Goal: Task Accomplishment & Management: Manage account settings

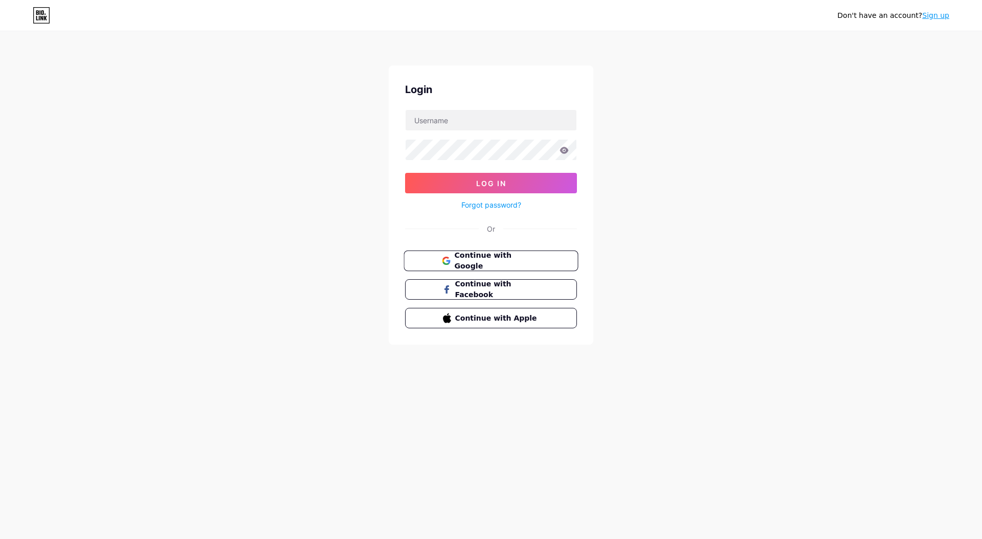
click at [486, 258] on span "Continue with Google" at bounding box center [496, 261] width 85 height 22
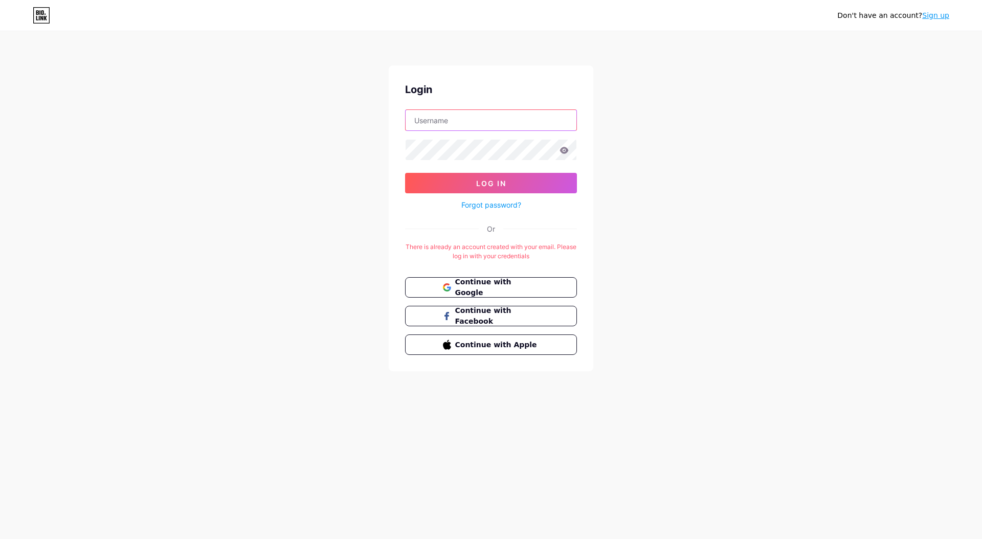
click at [477, 122] on input "text" at bounding box center [491, 120] width 171 height 20
type input "[EMAIL_ADDRESS][DOMAIN_NAME]"
click at [496, 178] on button "Log In" at bounding box center [491, 183] width 172 height 20
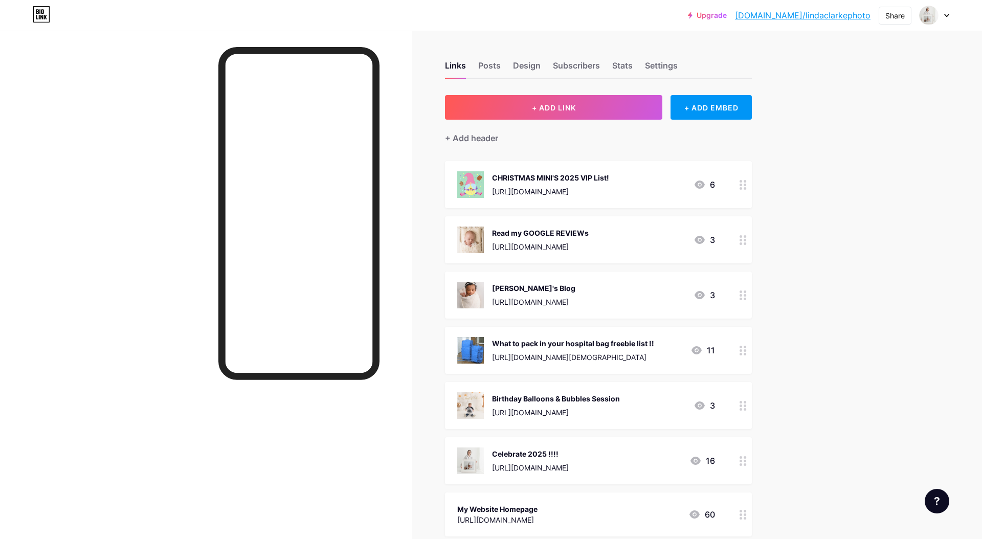
click at [512, 177] on div "CHRISTMAS MINI'S 2025 VIP List!" at bounding box center [550, 177] width 117 height 11
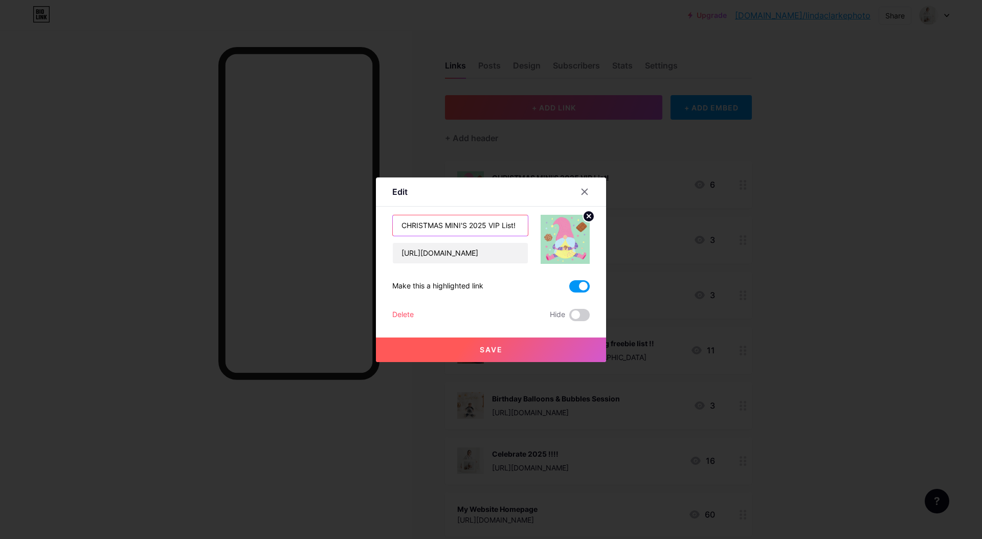
drag, startPoint x: 489, startPoint y: 224, endPoint x: 547, endPoint y: 228, distance: 57.9
click at [547, 228] on div "CHRISTMAS MINI'S 2025 VIP List! [URL][DOMAIN_NAME]" at bounding box center [491, 239] width 198 height 49
click at [401, 225] on input "CHRISTMAS MINI'S 2025" at bounding box center [460, 225] width 135 height 20
type input "Book Your CHRISTMAS MINI'S 2025"
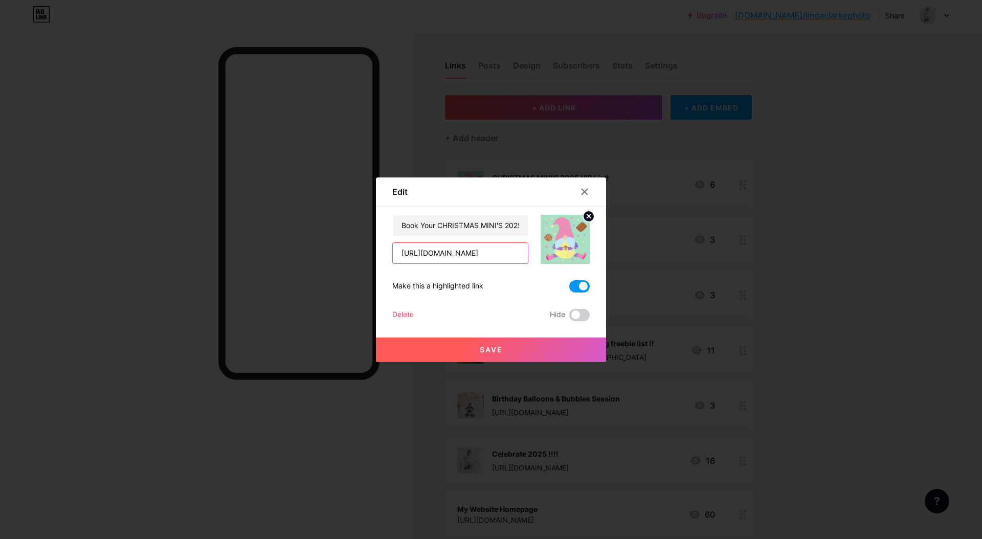
drag, startPoint x: 397, startPoint y: 252, endPoint x: 620, endPoint y: 276, distance: 224.9
click at [620, 276] on div "Edit Content YouTube Play YouTube video without leaving your page. ADD Vimeo Pl…" at bounding box center [491, 269] width 982 height 539
paste input "[DOMAIN_NAME][URL]"
type input "[URL][DOMAIN_NAME]"
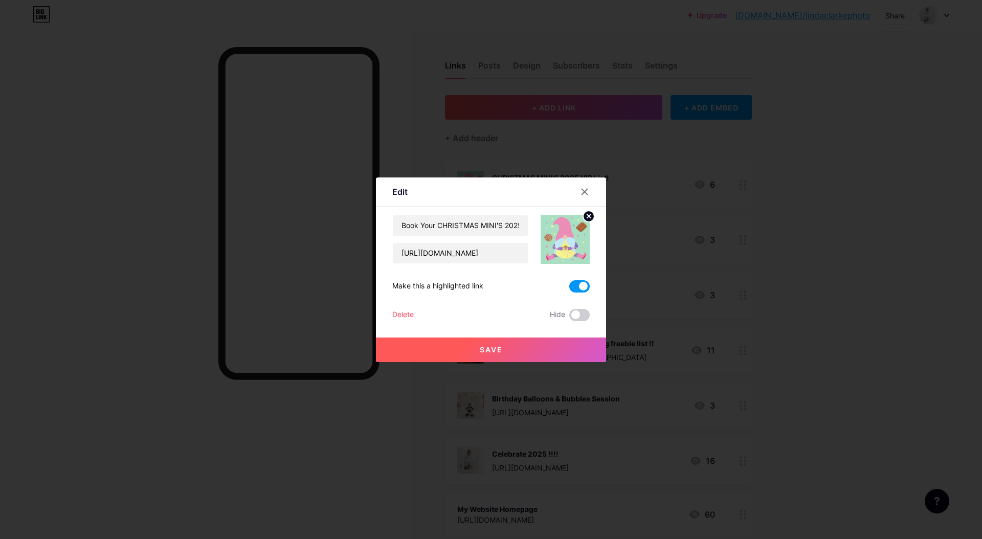
scroll to position [0, 0]
click at [513, 351] on button "Save" at bounding box center [491, 350] width 230 height 25
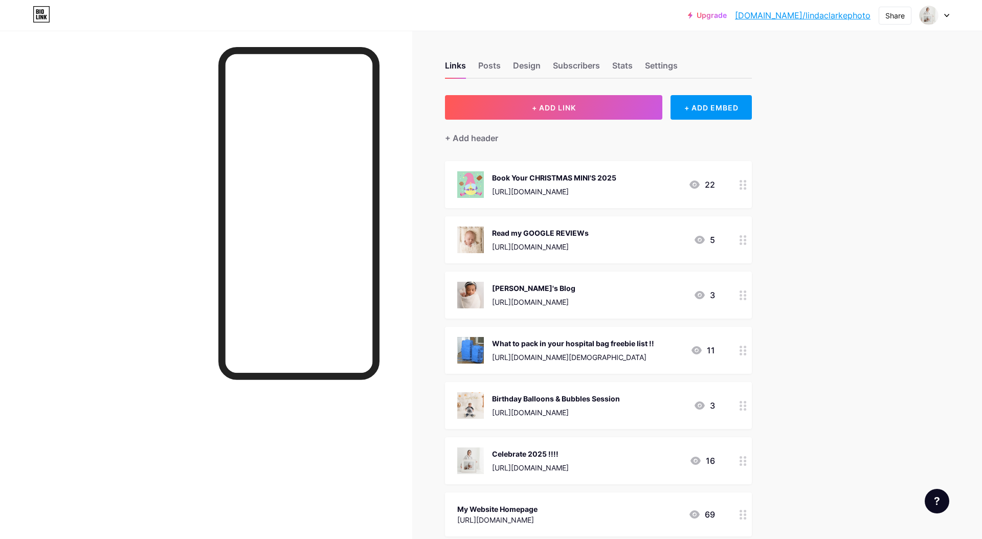
click at [469, 183] on img at bounding box center [470, 184] width 27 height 27
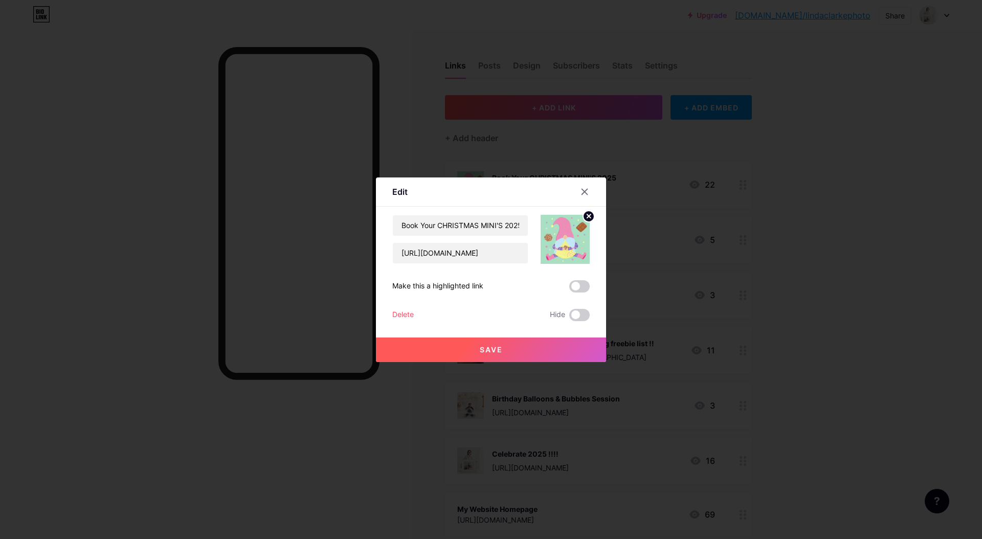
click at [567, 238] on img at bounding box center [565, 239] width 49 height 49
click at [590, 216] on icon at bounding box center [589, 216] width 4 height 4
click at [570, 242] on rect at bounding box center [570, 239] width 9 height 6
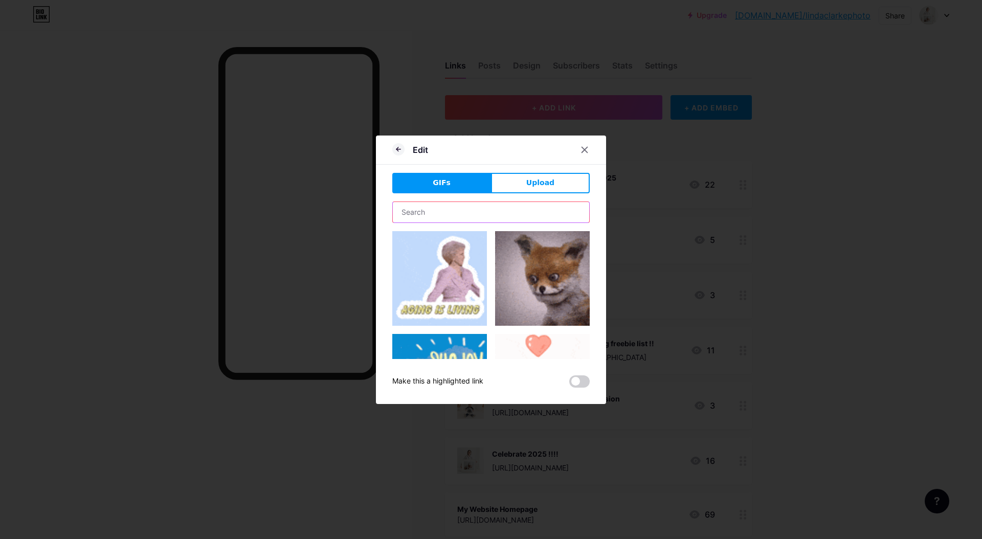
click at [455, 213] on input "text" at bounding box center [491, 212] width 196 height 20
type input "Christmas"
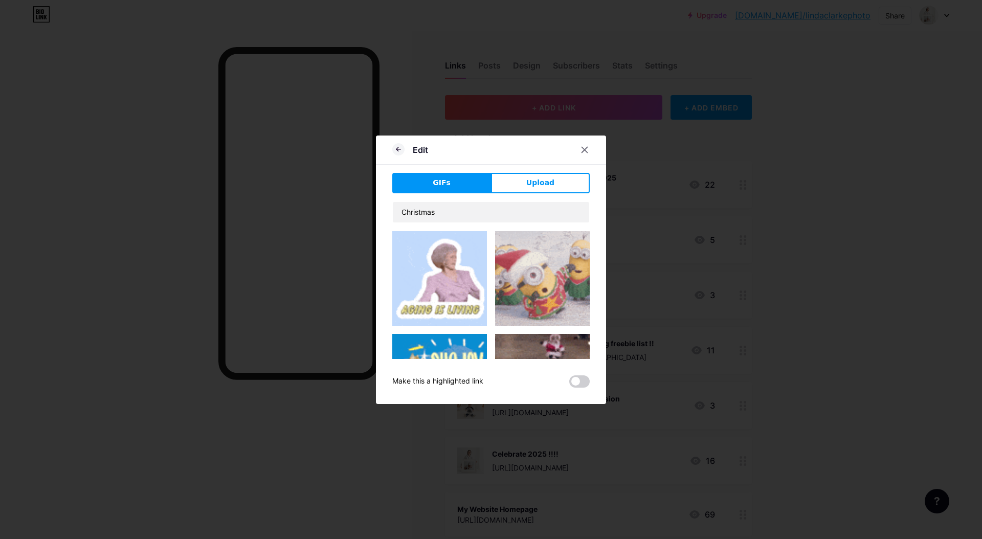
click at [543, 273] on img at bounding box center [542, 278] width 95 height 95
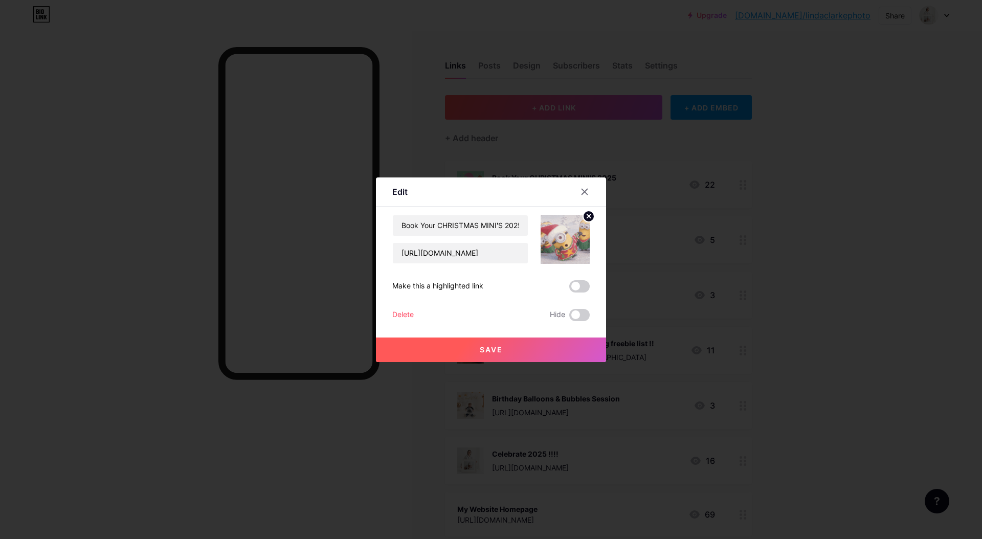
click at [489, 353] on span "Save" at bounding box center [491, 349] width 23 height 9
